Goal: Information Seeking & Learning: Find specific fact

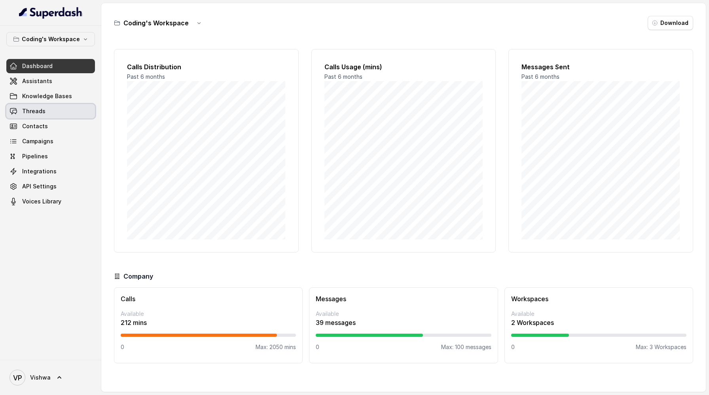
click at [34, 108] on span "Threads" at bounding box center [33, 111] width 23 height 8
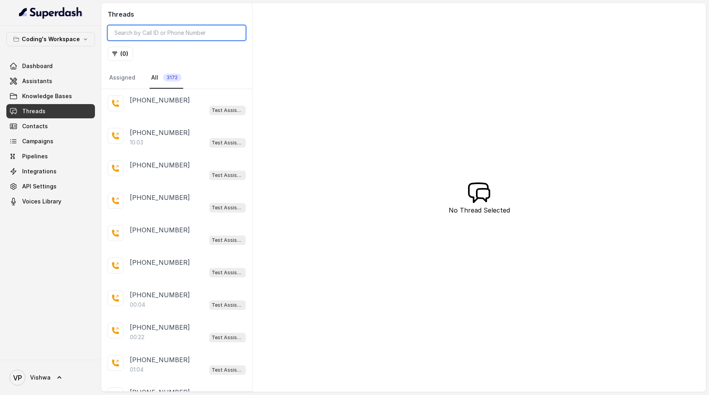
click at [150, 34] on input "search" at bounding box center [177, 32] width 138 height 15
paste input "7060956993"
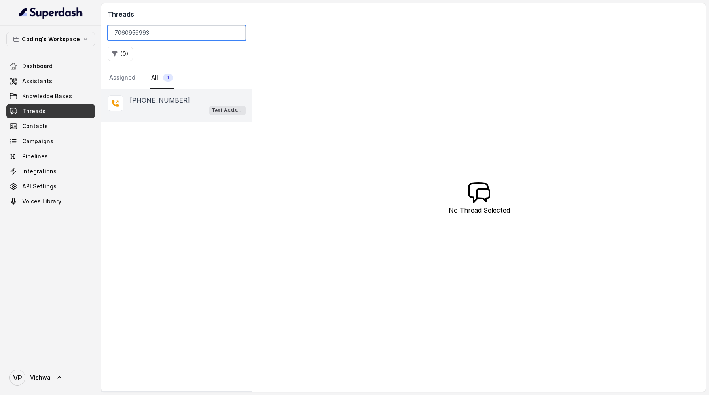
type input "7060956993"
click at [159, 105] on div "Test Assistant-3" at bounding box center [188, 110] width 116 height 10
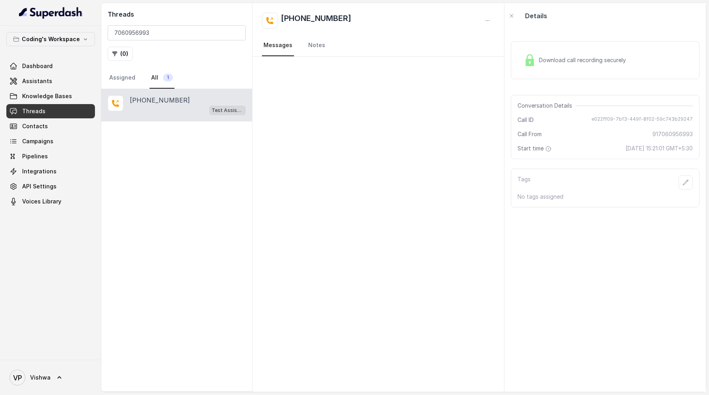
click at [579, 61] on span "Download call recording securely" at bounding box center [584, 60] width 90 height 8
drag, startPoint x: 153, startPoint y: 34, endPoint x: 87, endPoint y: 21, distance: 66.8
click at [87, 21] on div "Coding's Workspace Dashboard Assistants Knowledge Bases Threads Contacts Campai…" at bounding box center [354, 197] width 709 height 395
click at [152, 36] on input "7060956993" at bounding box center [177, 32] width 138 height 15
click at [238, 32] on input "7060956993" at bounding box center [177, 32] width 138 height 15
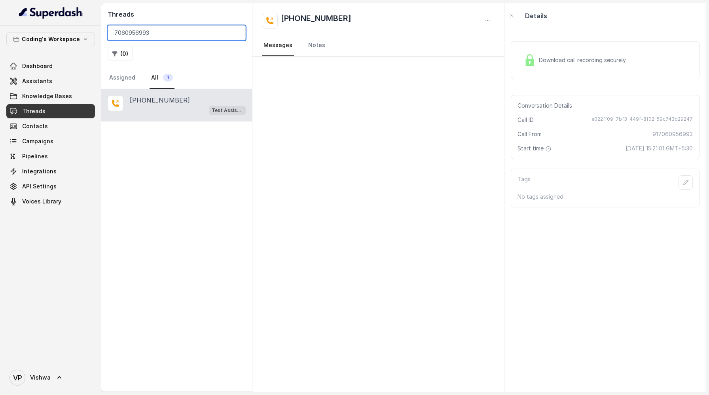
click at [236, 33] on input "7060956993" at bounding box center [177, 32] width 138 height 15
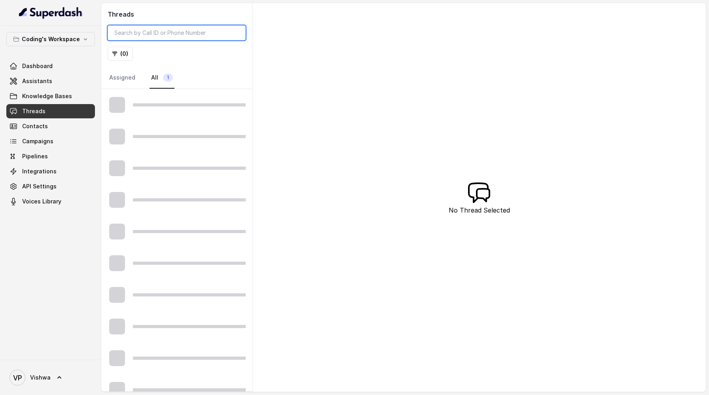
click at [180, 31] on input "search" at bounding box center [177, 32] width 138 height 15
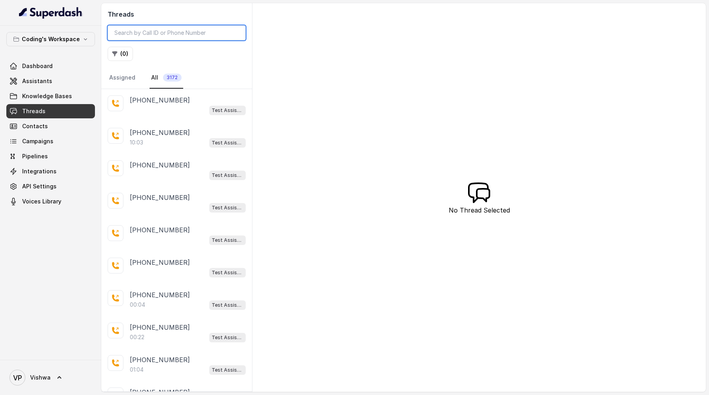
type input "7060956993"
click at [140, 36] on input "search" at bounding box center [177, 32] width 138 height 15
paste input "7060956993"
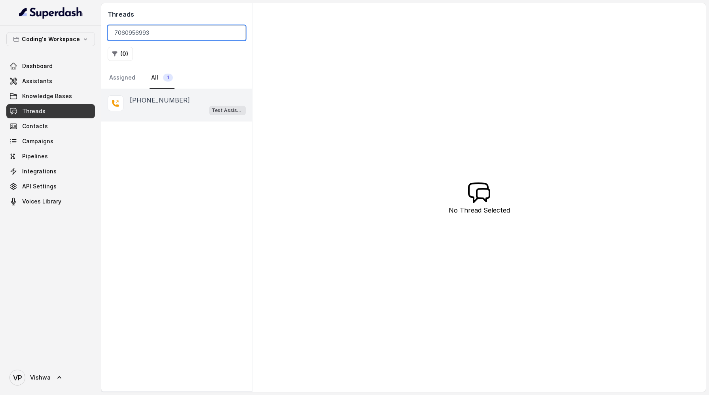
type input "7060956993"
click at [161, 109] on div "Test Assistant-3" at bounding box center [188, 110] width 116 height 10
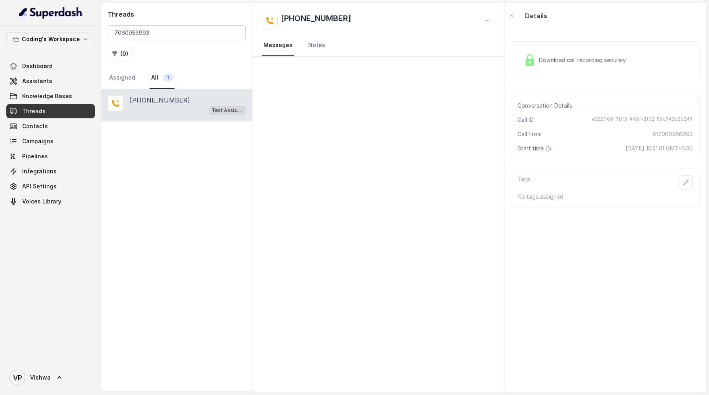
click at [168, 110] on div "Test Assistant-3" at bounding box center [188, 110] width 116 height 10
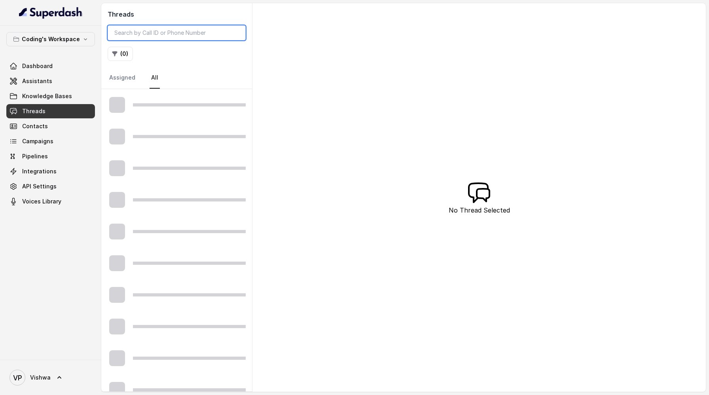
click at [120, 36] on input "search" at bounding box center [177, 32] width 138 height 15
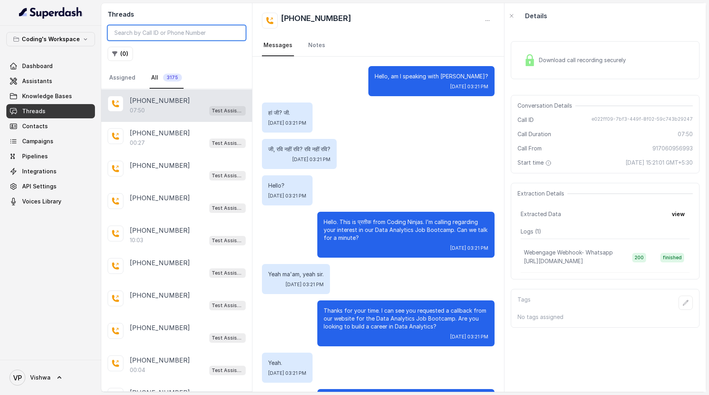
scroll to position [2999, 0]
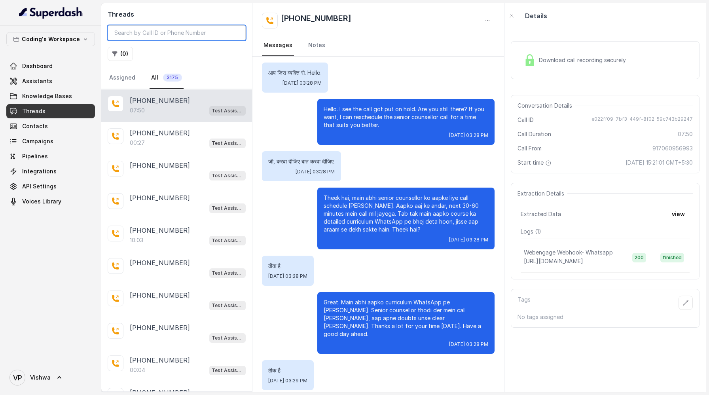
paste input "https://in21.leadsquared.com/LeadManagement/LeadDetails?LeadID=582584a8-defb-49…"
type input "https://in21.leadsquared.com/LeadManagement/LeadDetails?LeadID=582584a8-defb-49…"
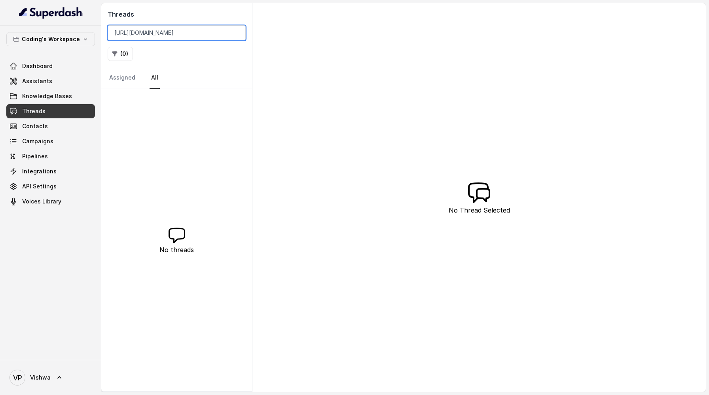
click at [235, 34] on input "https://in21.leadsquared.com/LeadManagement/LeadDetails?LeadID=582584a8-defb-49…" at bounding box center [177, 32] width 138 height 15
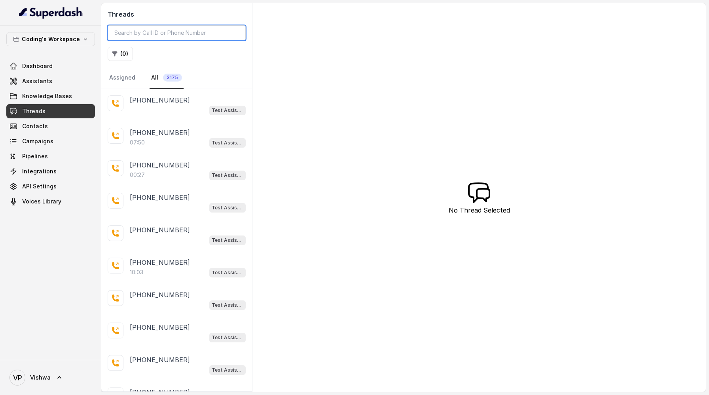
click at [145, 32] on input "search" at bounding box center [177, 32] width 138 height 15
paste input "+91-7060956993"
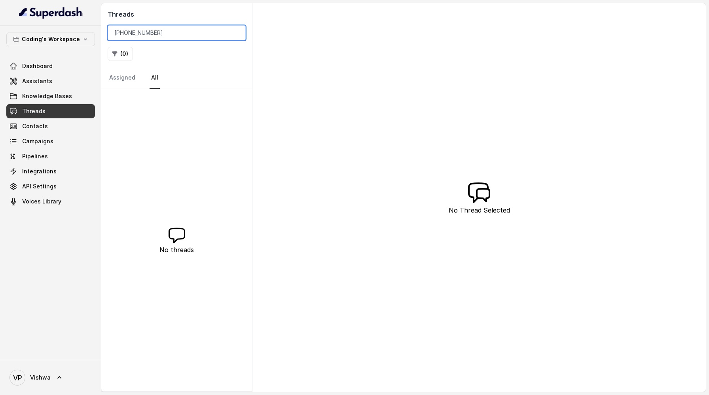
drag, startPoint x: 127, startPoint y: 33, endPoint x: 104, endPoint y: 31, distance: 23.4
click at [104, 31] on div "Threads +91-7060956993 ( 0 ) Assigned All" at bounding box center [176, 46] width 151 height 86
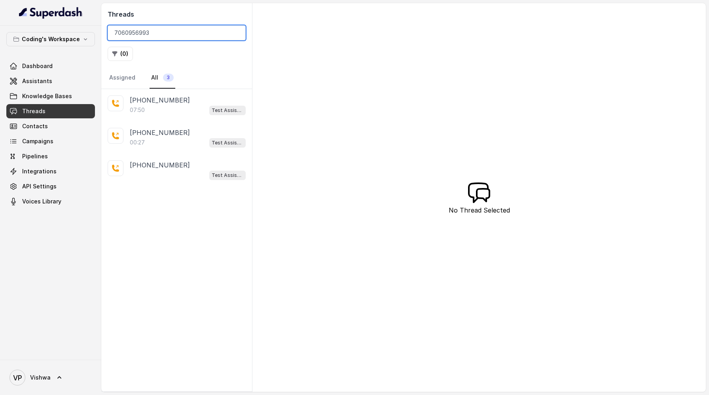
type input "7060956993"
click at [153, 103] on p "[PHONE_NUMBER]" at bounding box center [160, 99] width 60 height 9
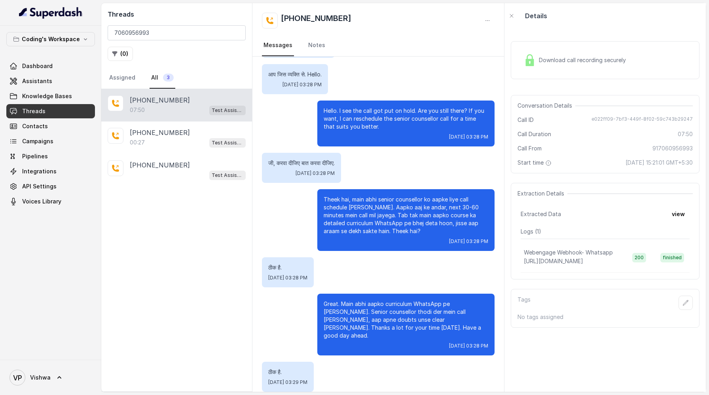
scroll to position [2999, 0]
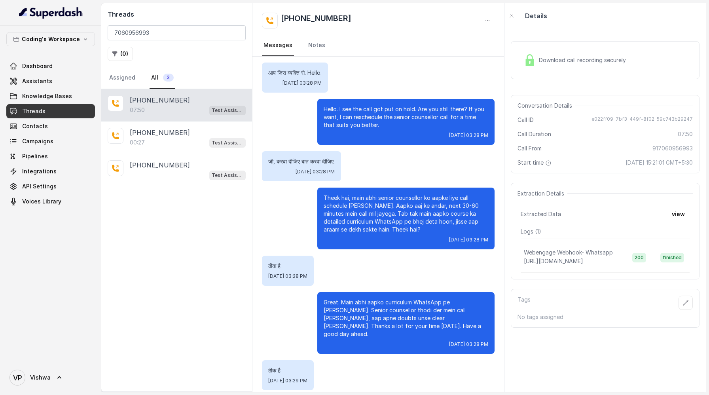
click at [38, 110] on span "Threads" at bounding box center [33, 111] width 23 height 8
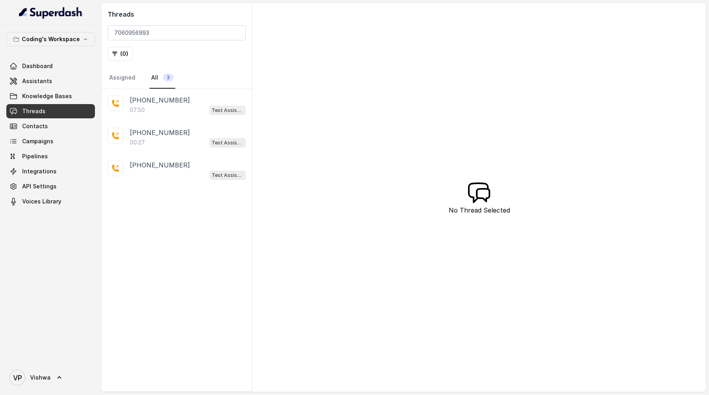
click at [38, 110] on span "Threads" at bounding box center [33, 111] width 23 height 8
drag, startPoint x: 149, startPoint y: 35, endPoint x: 97, endPoint y: 21, distance: 54.0
click at [97, 21] on div "Coding's Workspace Dashboard Assistants Knowledge Bases Threads Contacts Campai…" at bounding box center [354, 197] width 709 height 395
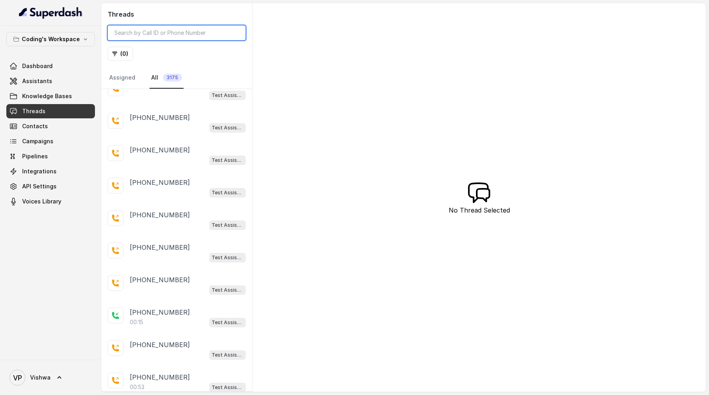
scroll to position [862, 0]
